Goal: Information Seeking & Learning: Check status

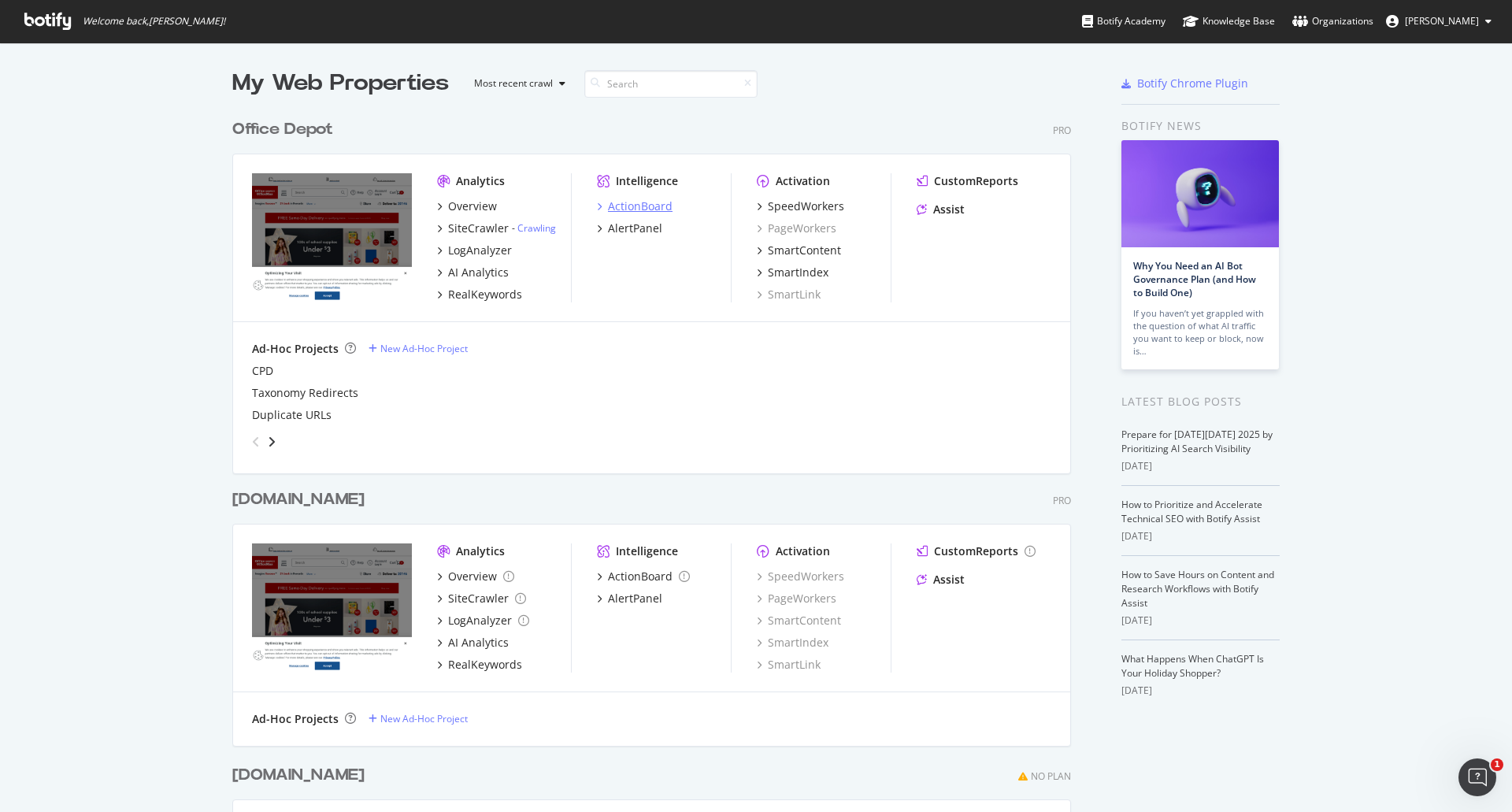
click at [615, 207] on div "ActionBoard" at bounding box center [641, 207] width 65 height 16
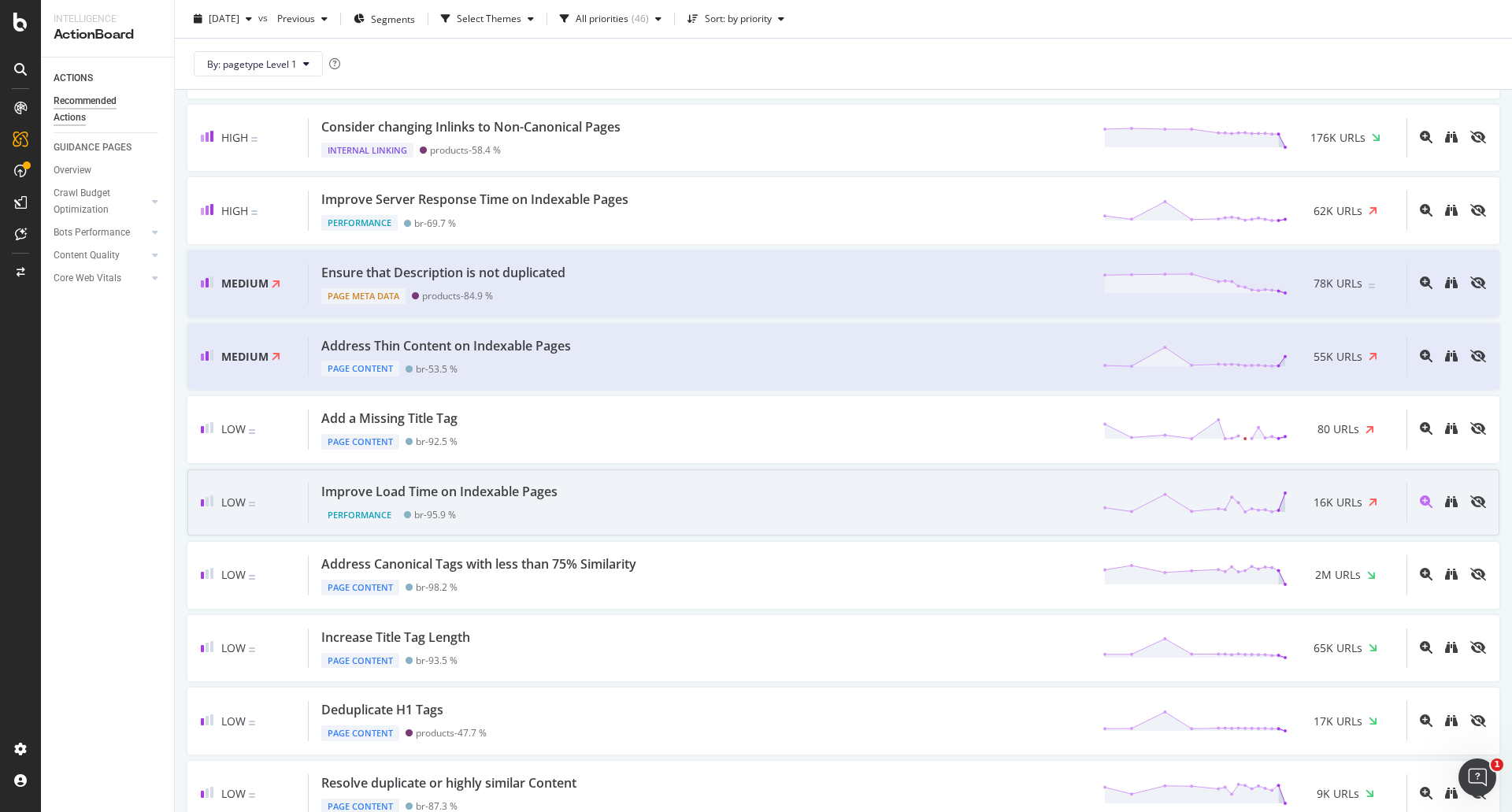
scroll to position [472, 0]
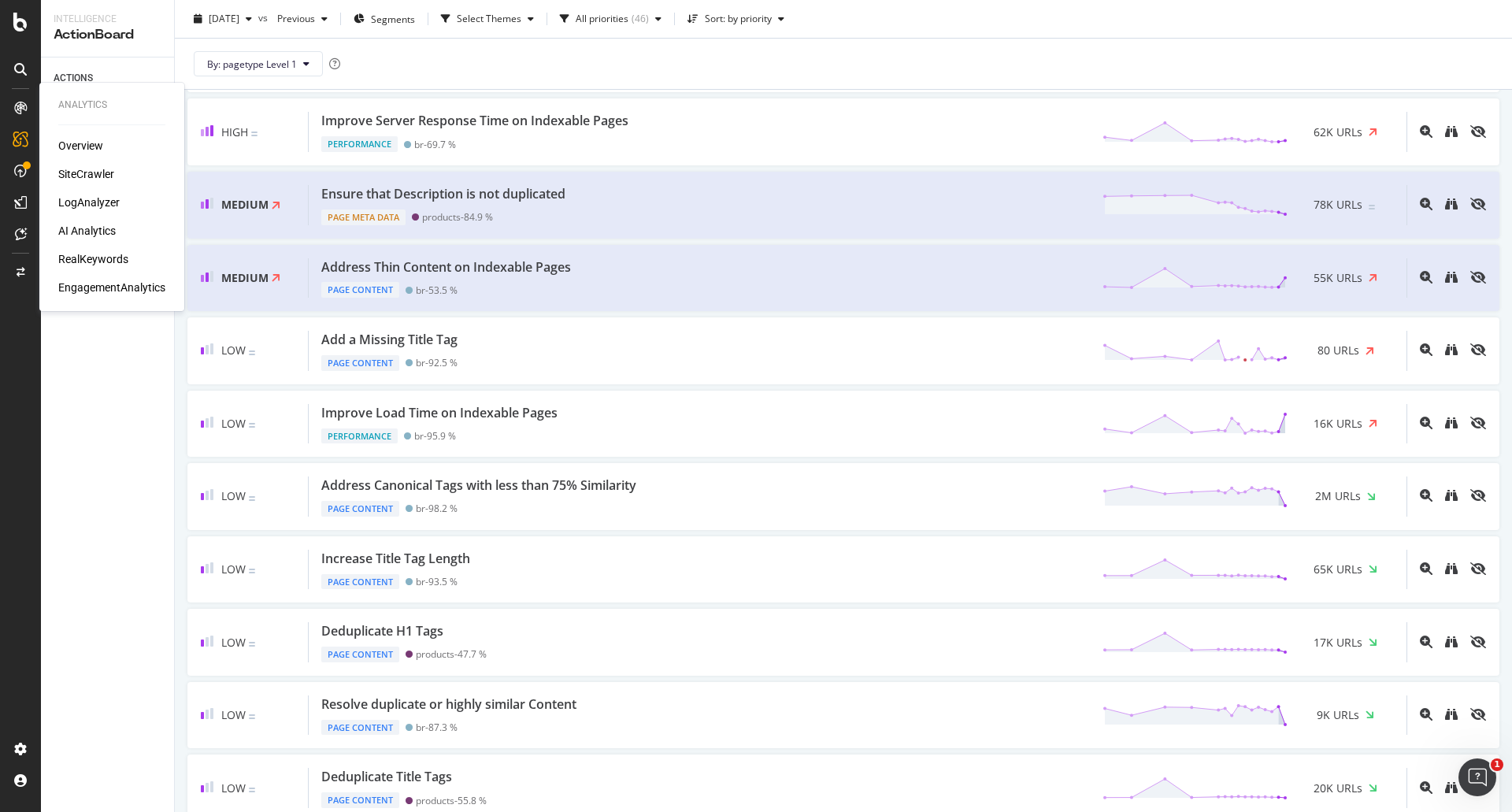
click at [109, 172] on div "SiteCrawler" at bounding box center [86, 174] width 56 height 16
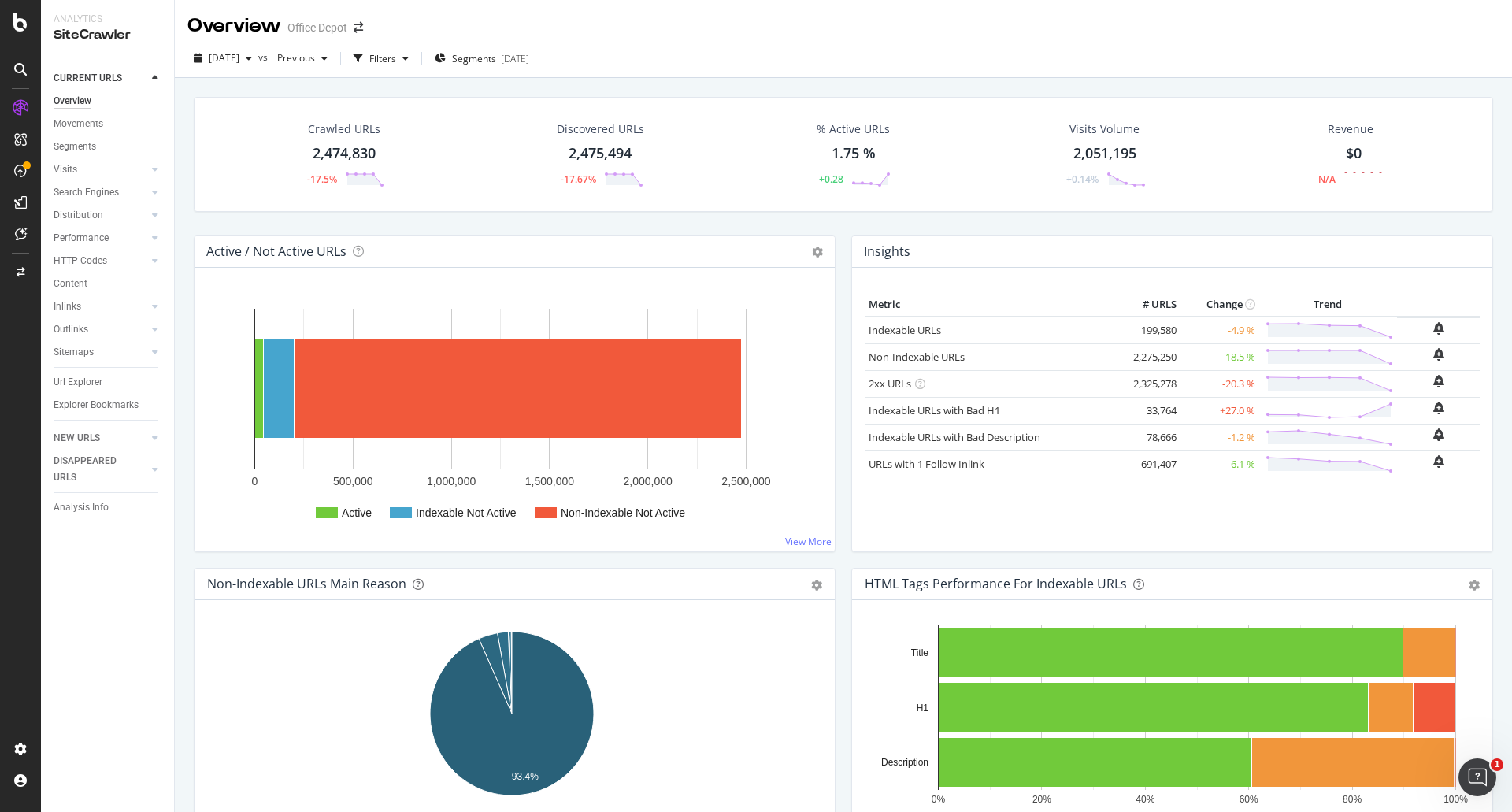
click at [100, 391] on div "Url Explorer" at bounding box center [114, 382] width 120 height 22
click at [99, 386] on div "Url Explorer" at bounding box center [78, 382] width 49 height 16
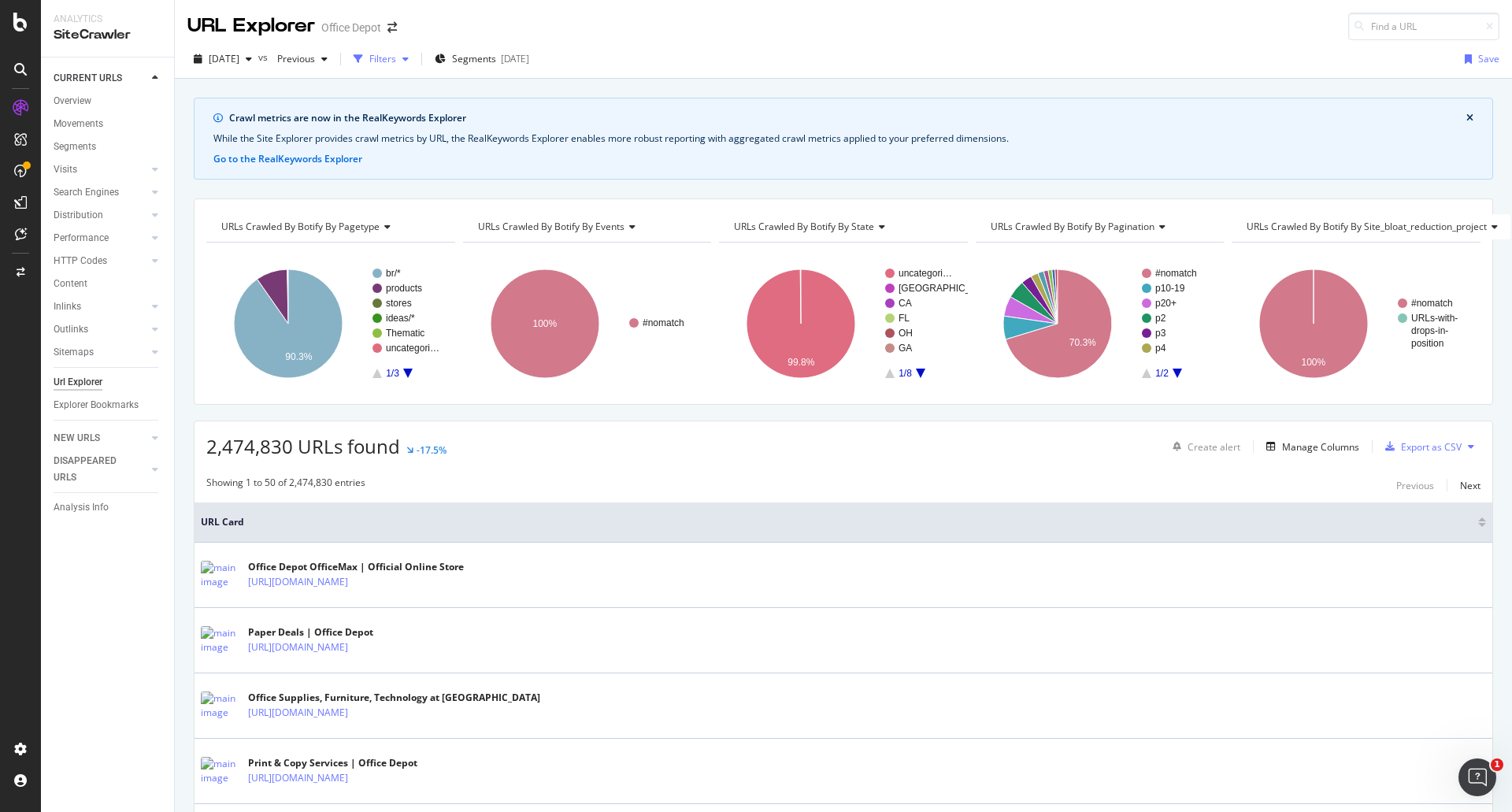
click at [396, 60] on div "Filters" at bounding box center [383, 58] width 27 height 13
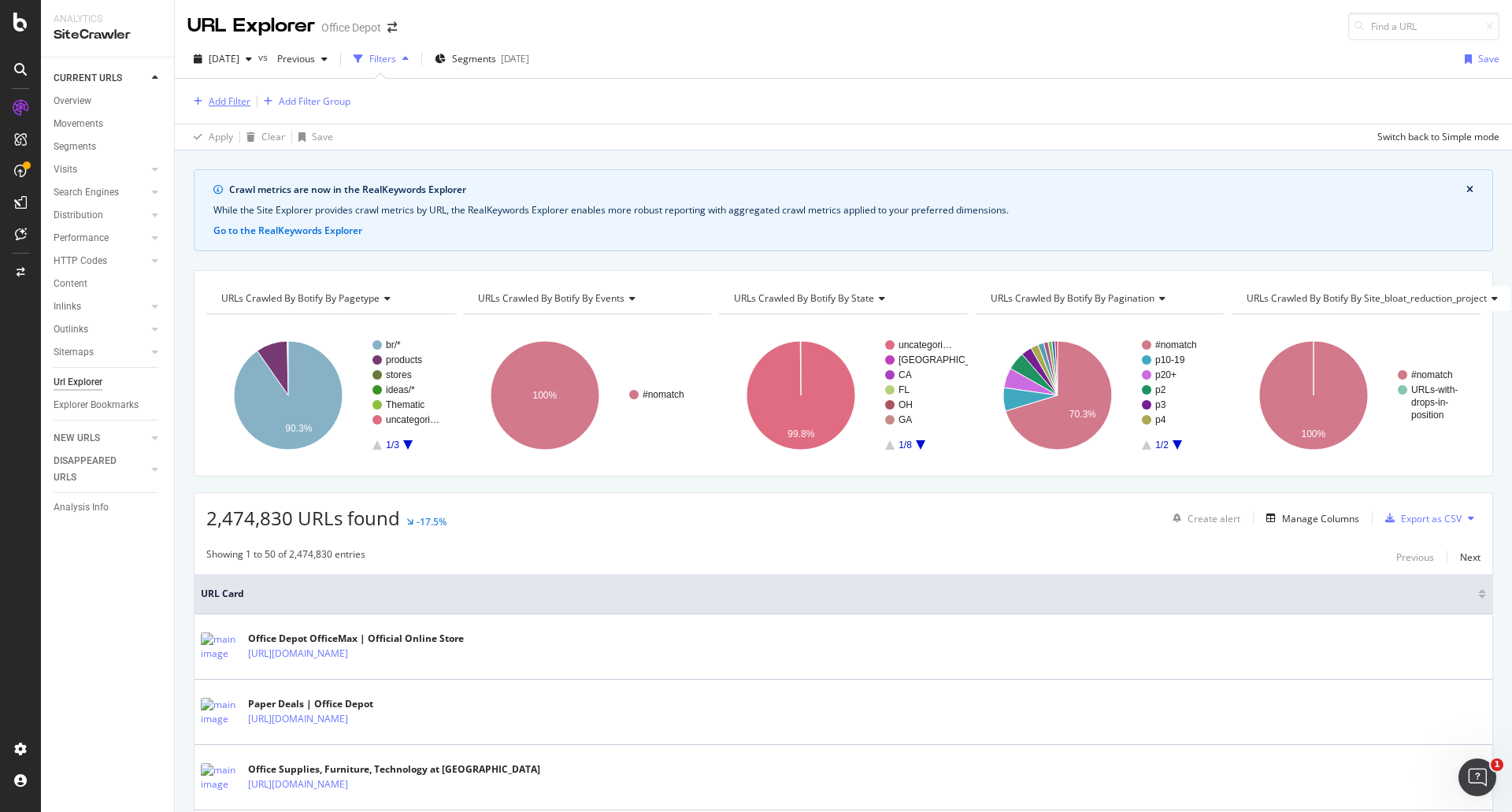
click at [246, 102] on div "Add Filter" at bounding box center [229, 101] width 41 height 13
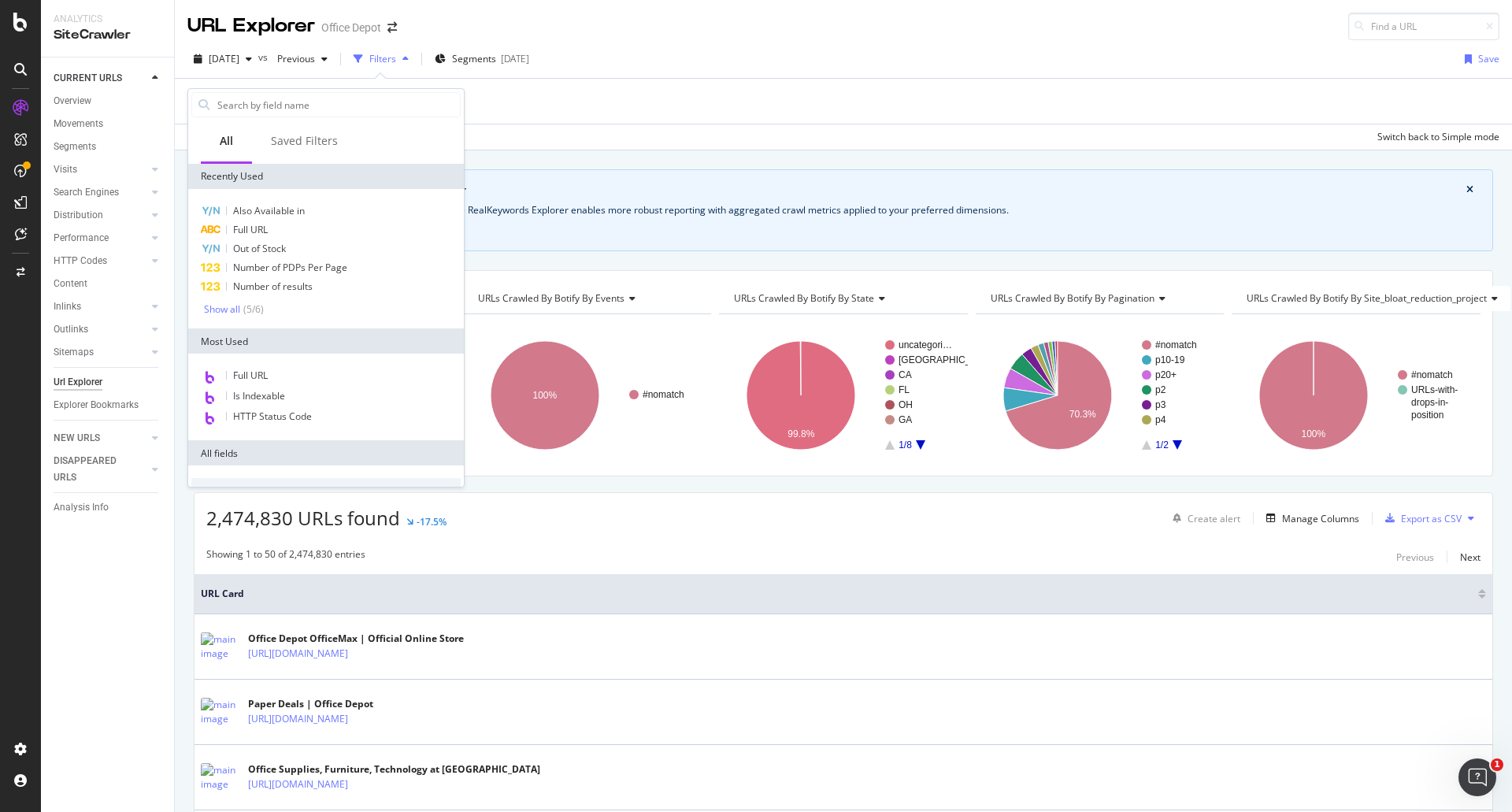
drag, startPoint x: 313, startPoint y: 367, endPoint x: 344, endPoint y: 297, distance: 76.6
click at [312, 368] on div "Full URL" at bounding box center [326, 376] width 270 height 21
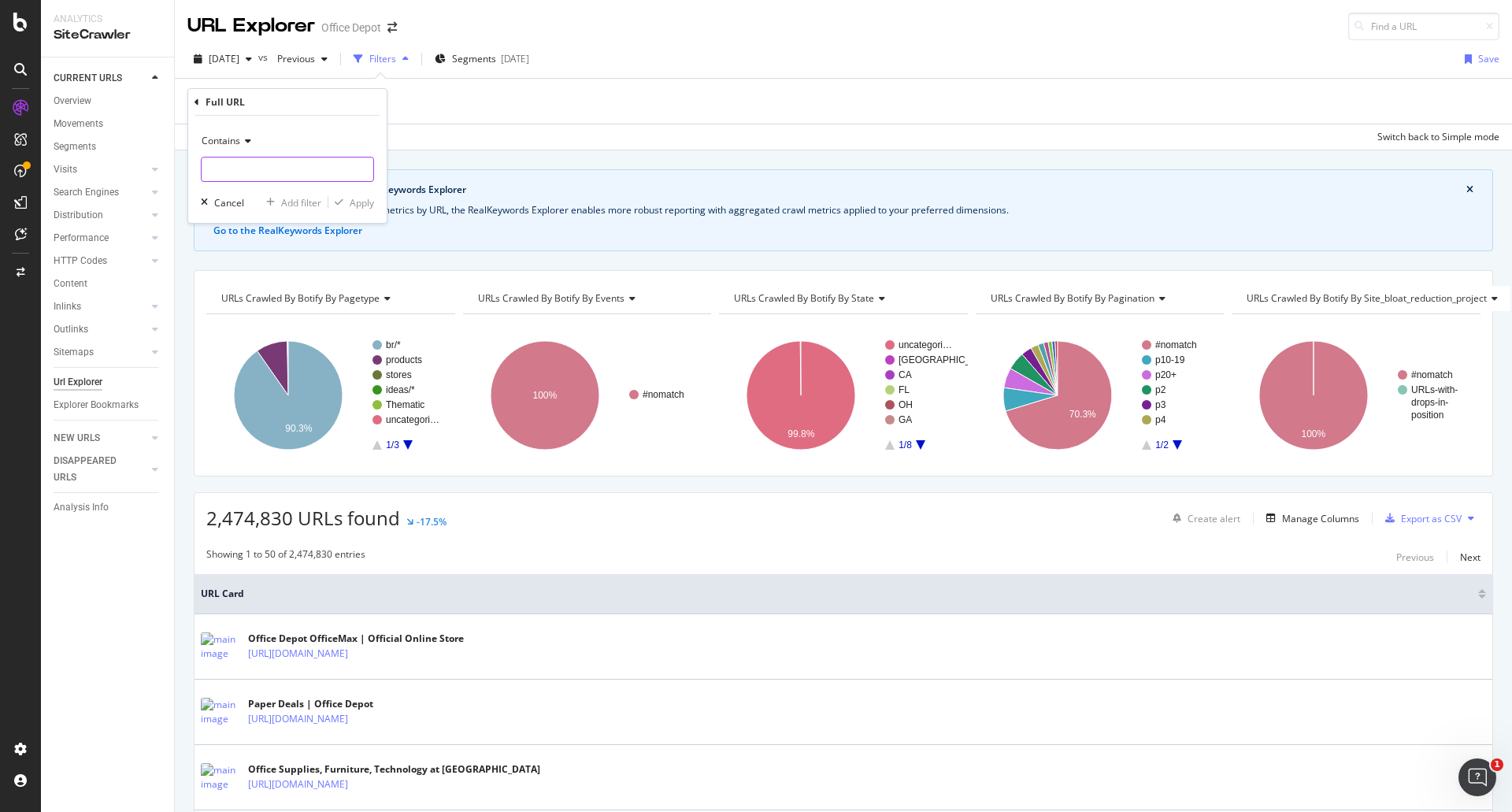
click at [341, 170] on input "text" at bounding box center [287, 169] width 172 height 25
type input "/products/"
click at [352, 207] on div "Apply" at bounding box center [361, 202] width 24 height 13
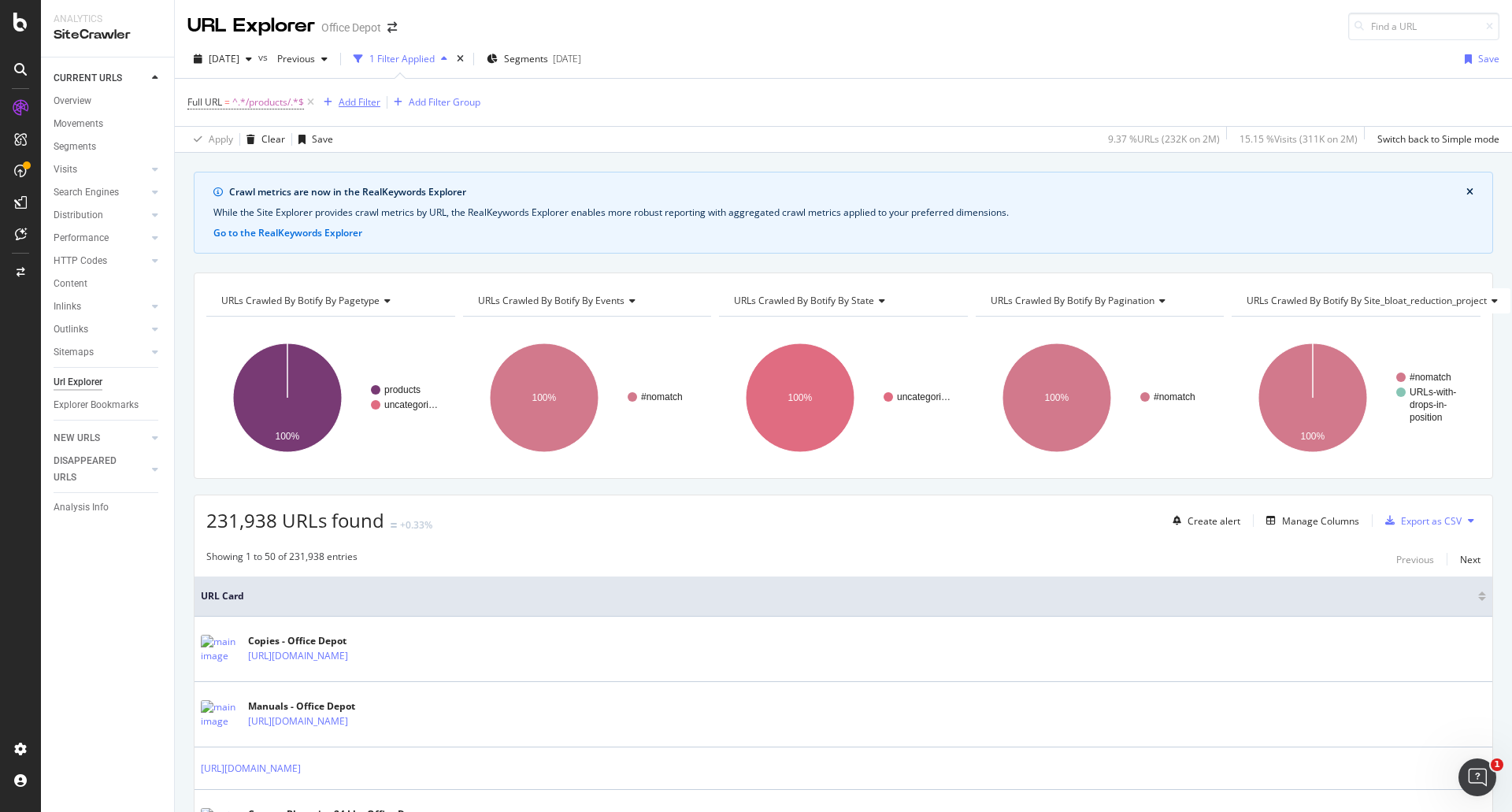
click at [359, 99] on div "Add Filter" at bounding box center [359, 102] width 41 height 13
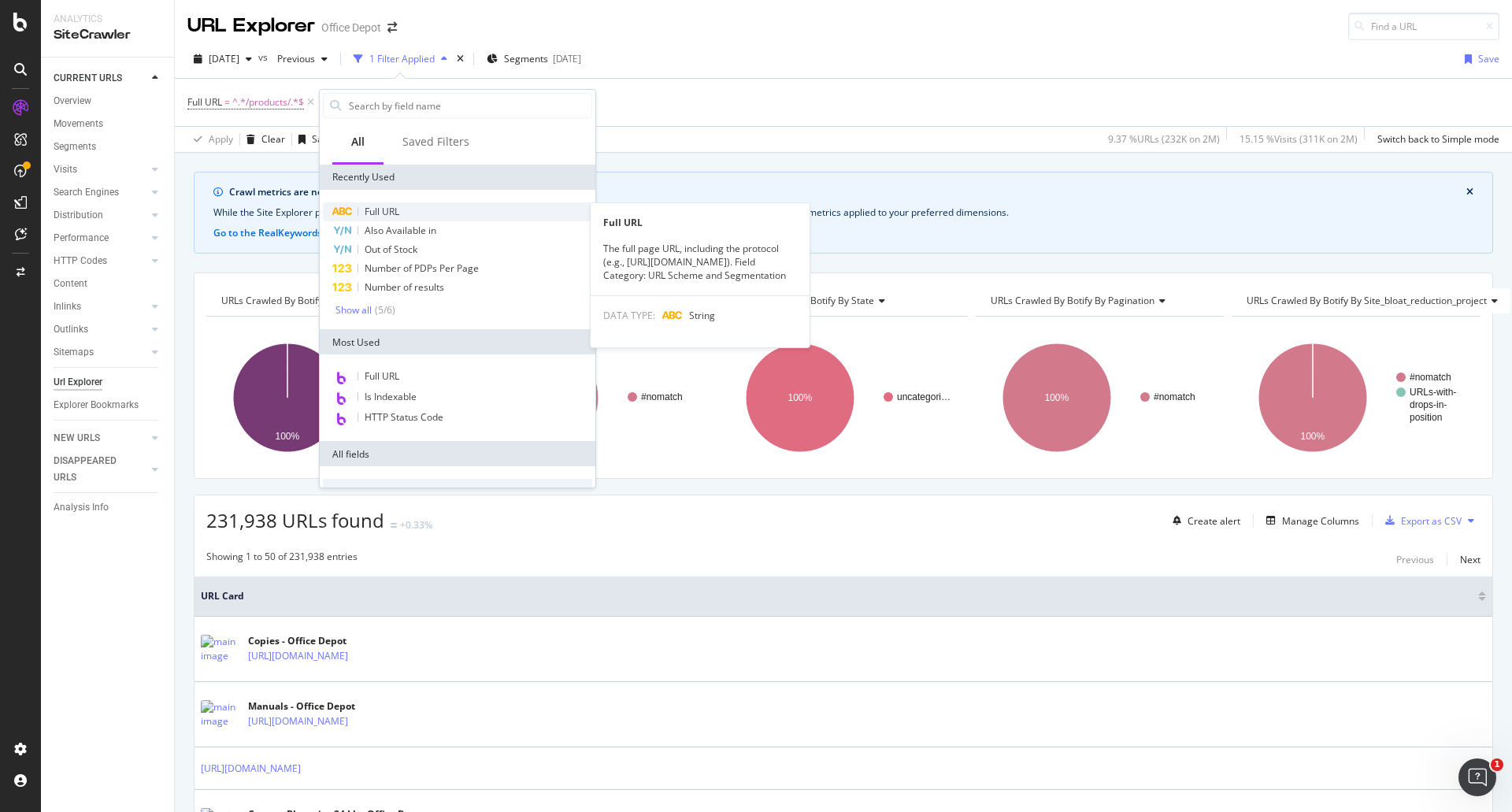
click at [383, 209] on span "Full URL" at bounding box center [382, 211] width 35 height 13
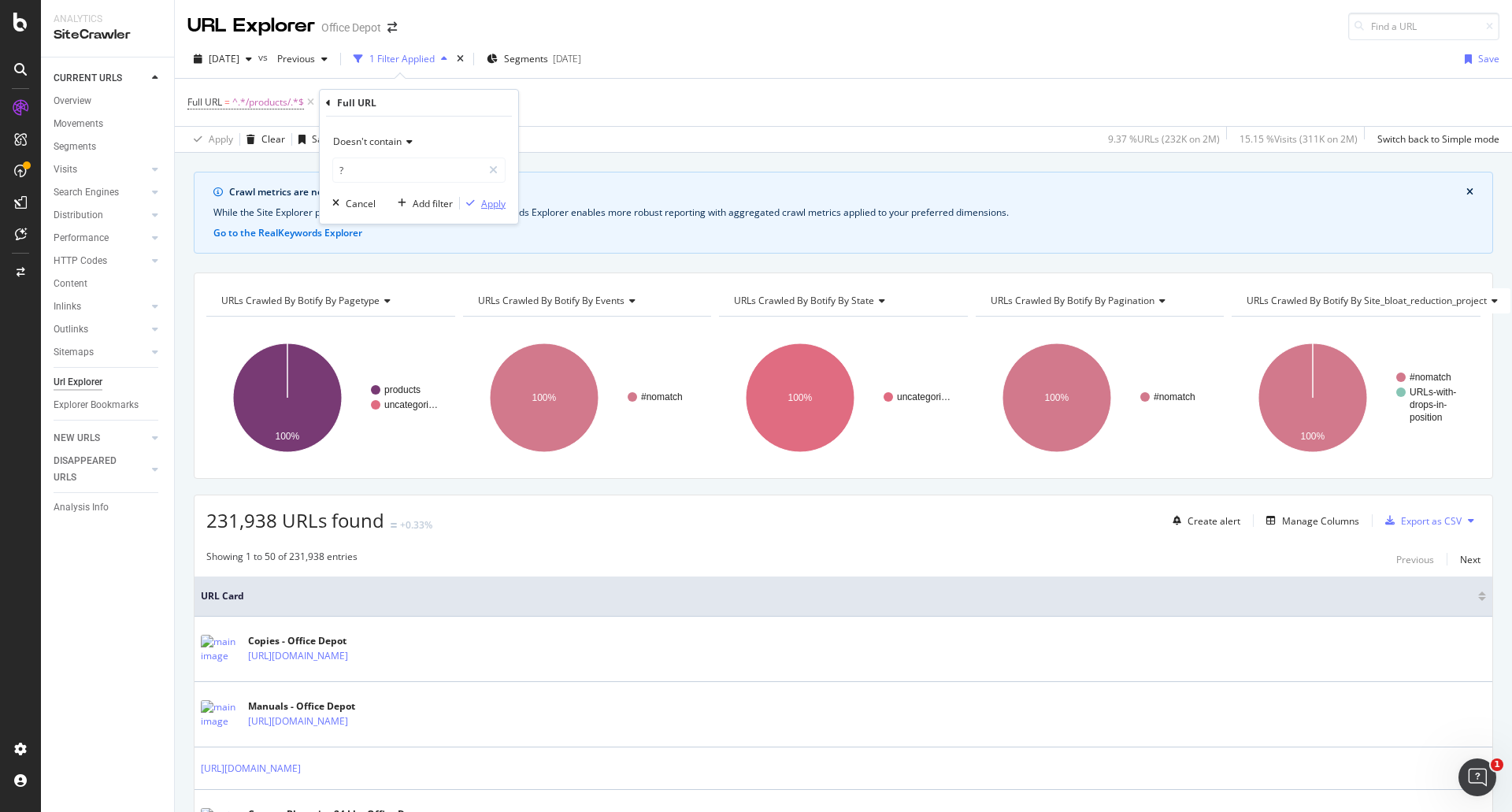
click at [482, 204] on div "Apply" at bounding box center [493, 203] width 24 height 13
click at [493, 101] on div "Add Filter" at bounding box center [474, 102] width 41 height 13
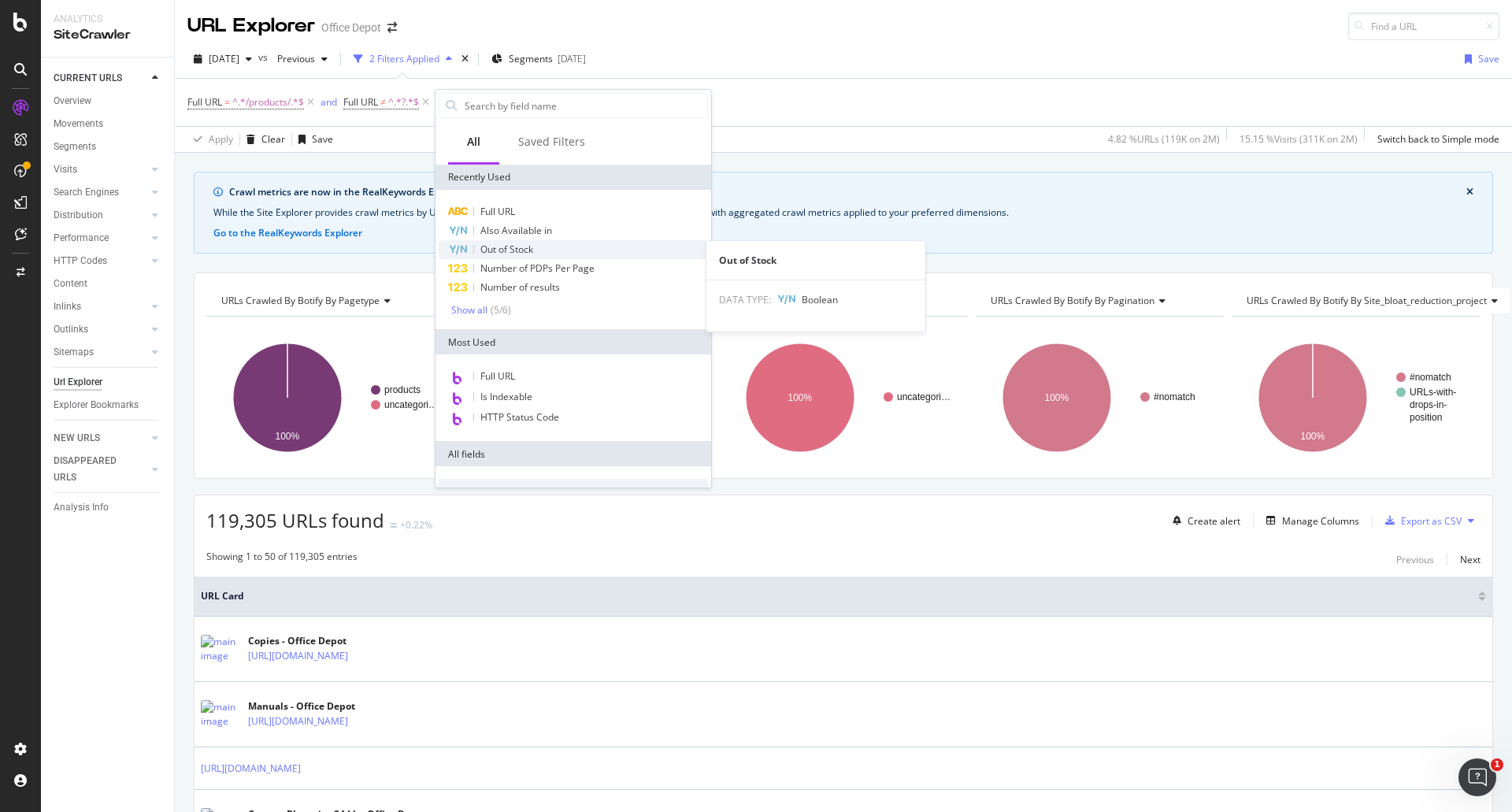
click at [526, 249] on span "Out of Stock" at bounding box center [507, 249] width 53 height 13
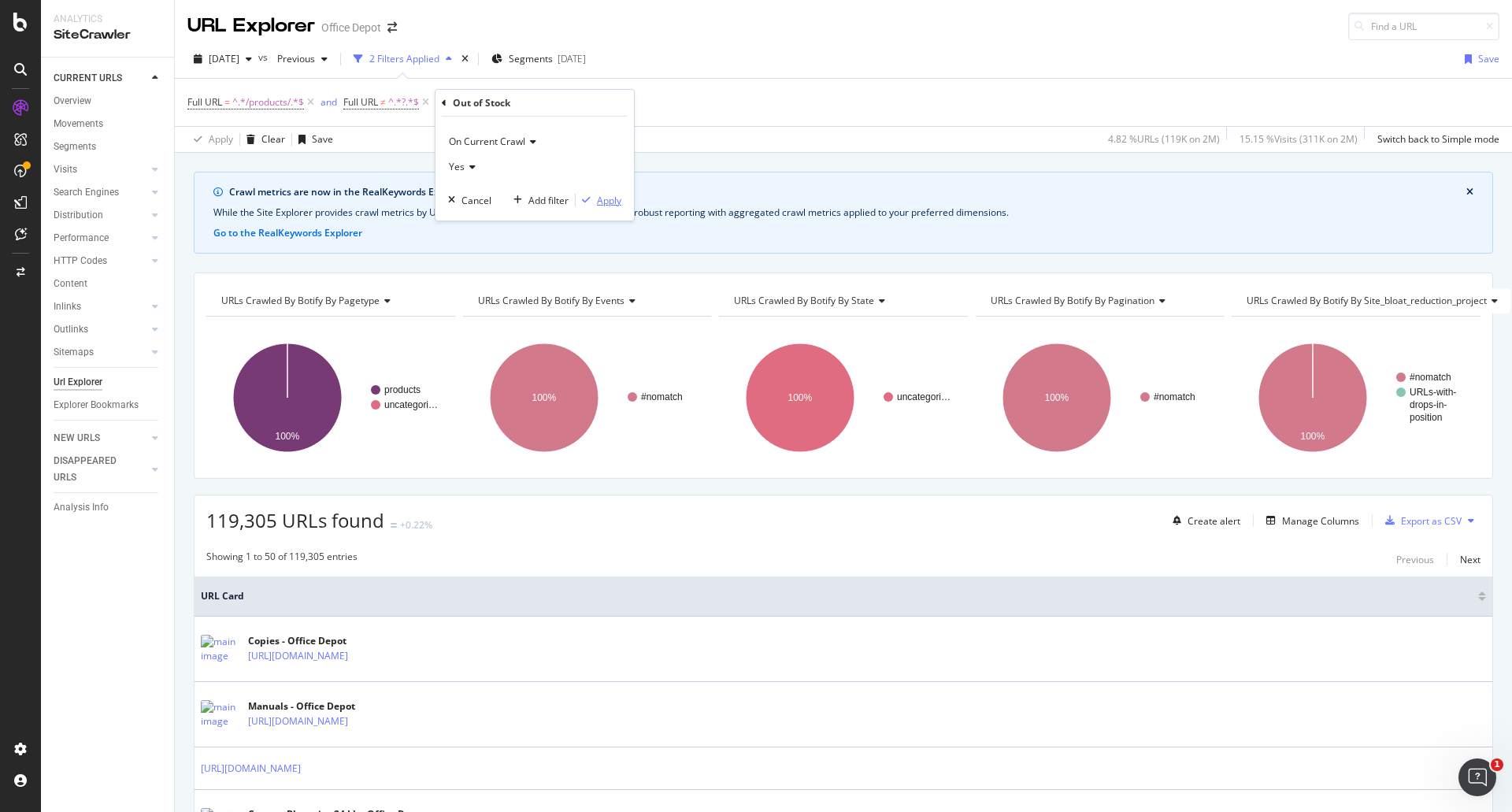
click at [606, 198] on div "Apply" at bounding box center [608, 200] width 24 height 13
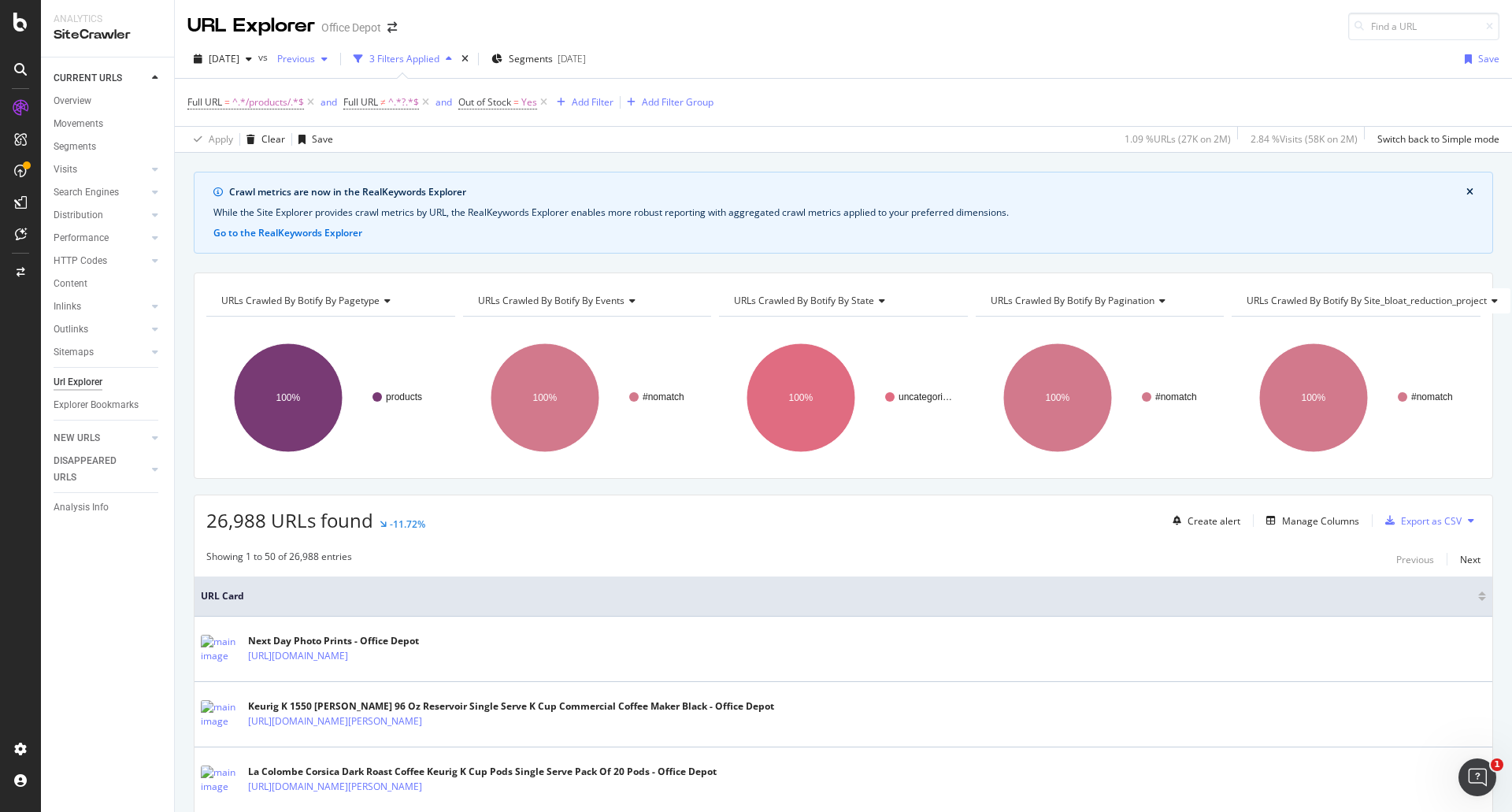
click at [334, 60] on div "button" at bounding box center [324, 58] width 19 height 10
click at [385, 158] on div "[DATE]" at bounding box center [342, 155] width 84 height 14
click at [308, 64] on span "[DATE]" at bounding box center [289, 58] width 37 height 13
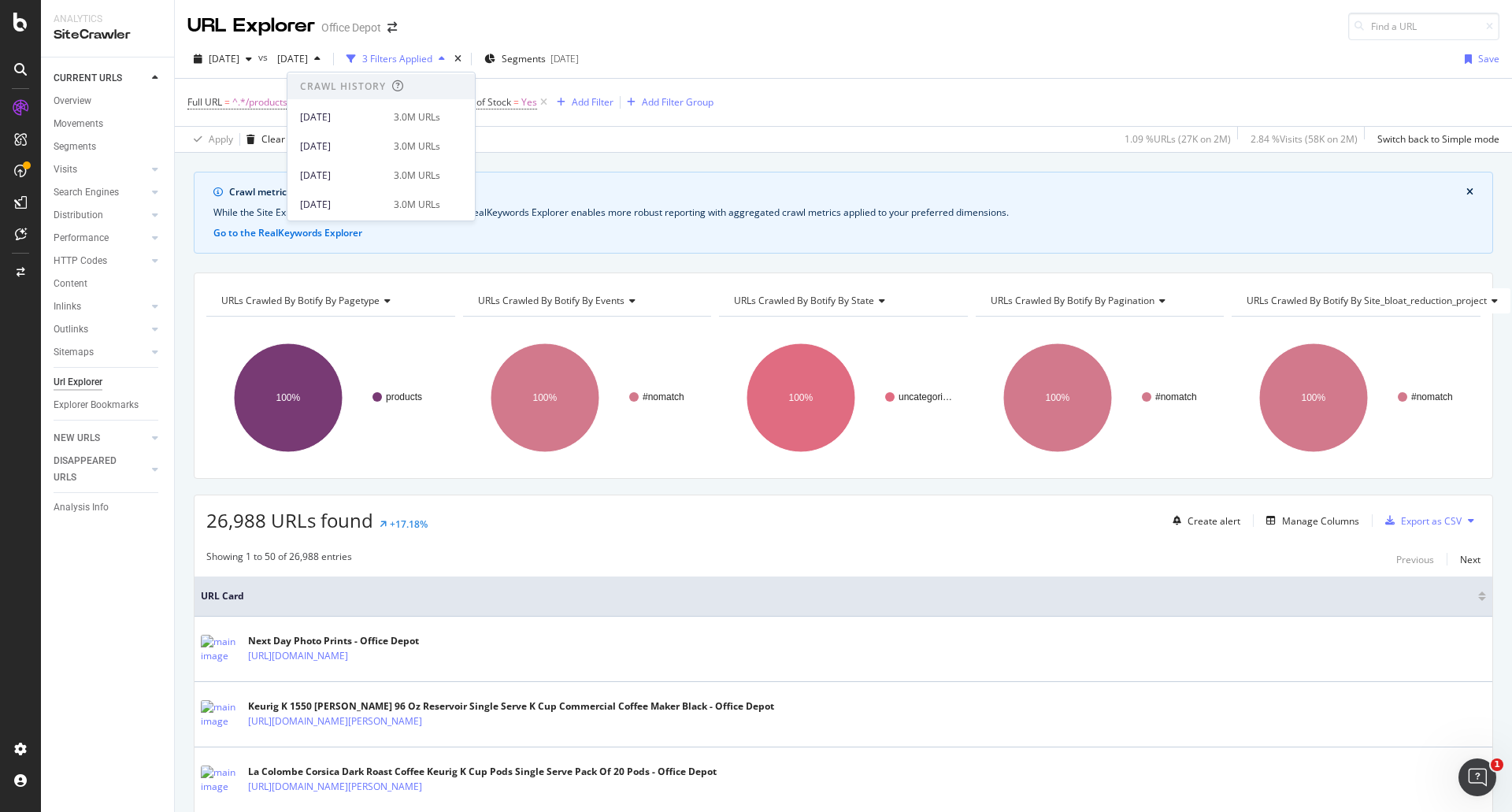
click at [924, 62] on div "[DATE] vs [DATE] 3 Filters Applied Segments [DATE] Save" at bounding box center [844, 62] width 1338 height 31
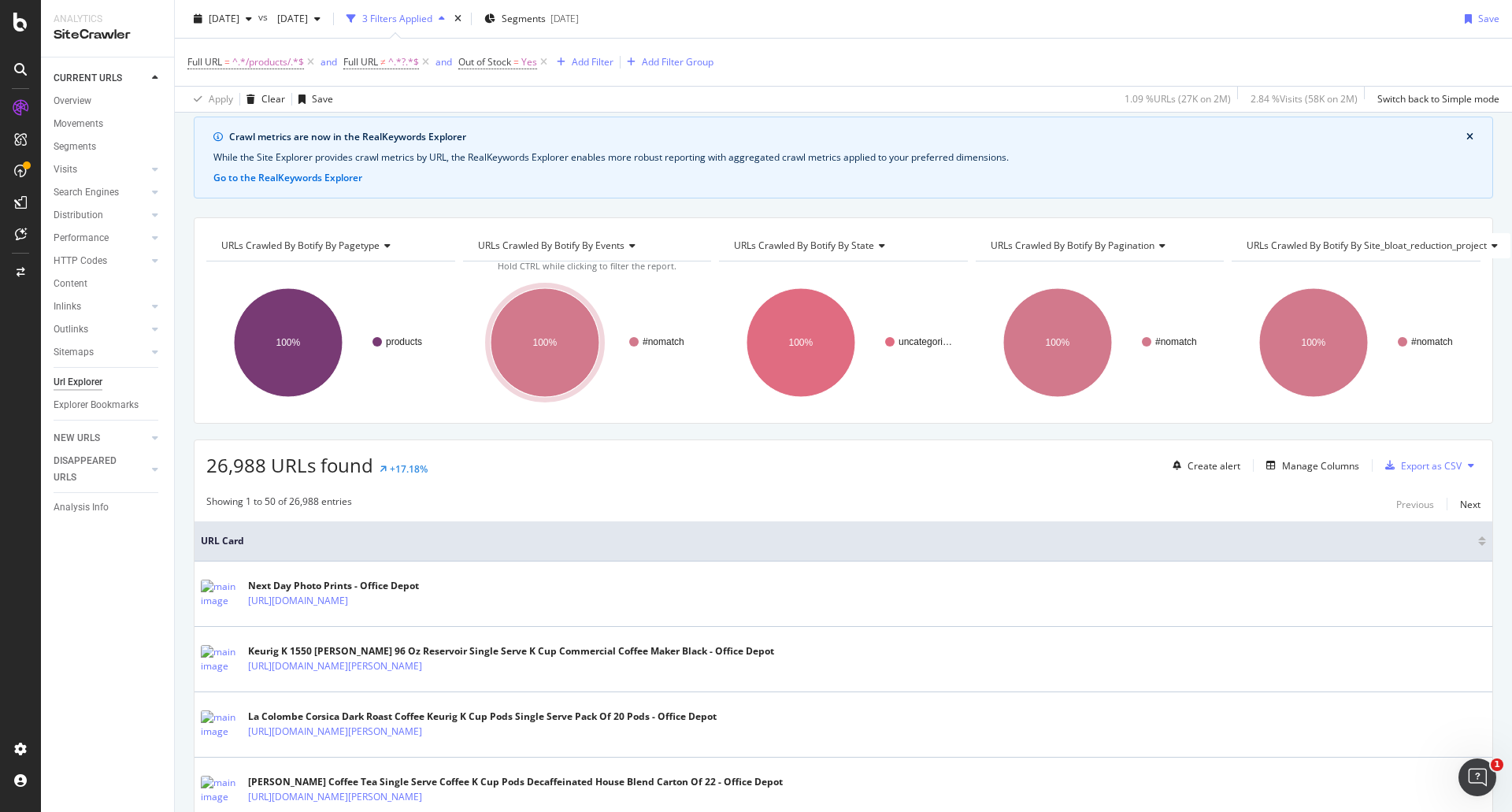
scroll to position [79, 0]
